Goal: Information Seeking & Learning: Learn about a topic

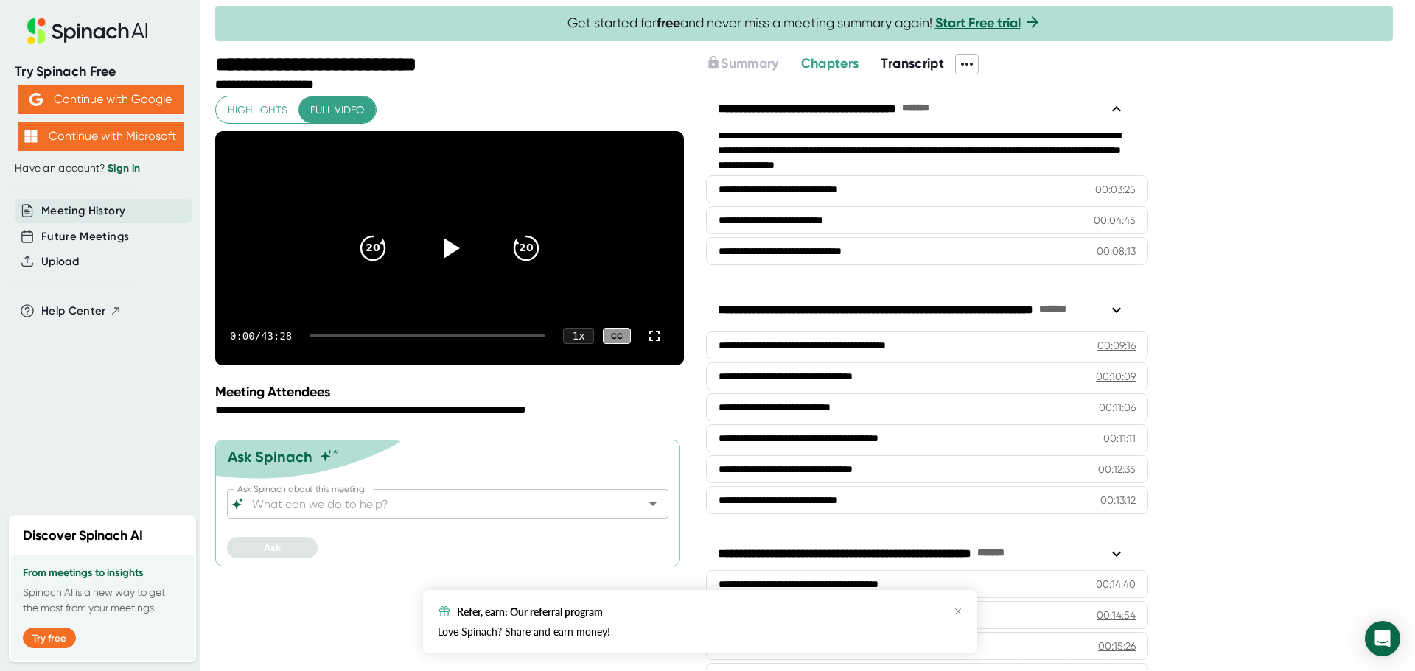
click at [966, 61] on icon at bounding box center [967, 64] width 18 height 18
click at [925, 63] on div at bounding box center [707, 335] width 1415 height 671
click at [913, 65] on span "Transcript" at bounding box center [911, 63] width 63 height 16
